Goal: Navigation & Orientation: Go to known website

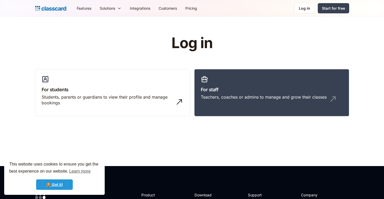
click at [57, 186] on link "🍪 Got it!" at bounding box center [54, 185] width 37 height 10
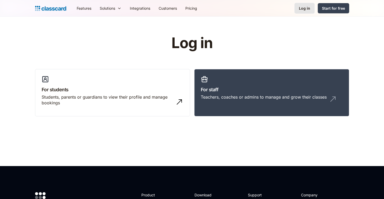
click at [304, 9] on div "Log in" at bounding box center [304, 7] width 11 height 5
click at [124, 97] on div "Students, parents or guardians to view their profile and manage bookings" at bounding box center [107, 100] width 131 height 12
